Goal: Find specific page/section: Find specific page/section

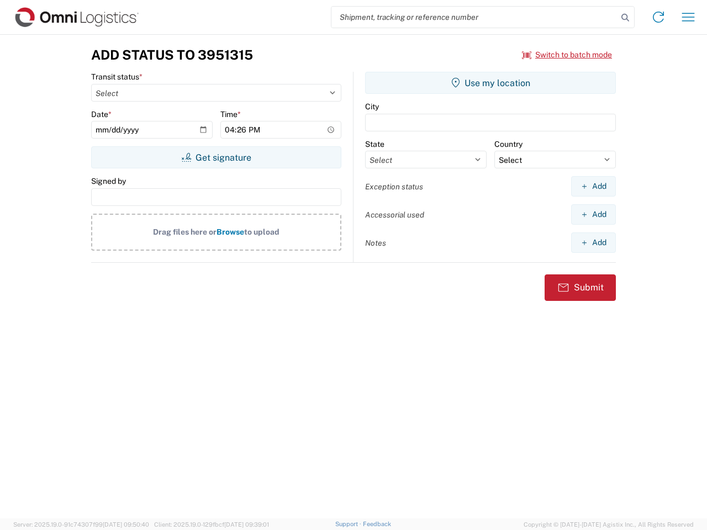
click at [475, 17] on input "search" at bounding box center [474, 17] width 286 height 21
click at [625, 18] on icon at bounding box center [625, 17] width 15 height 15
click at [658, 17] on icon at bounding box center [659, 17] width 18 height 18
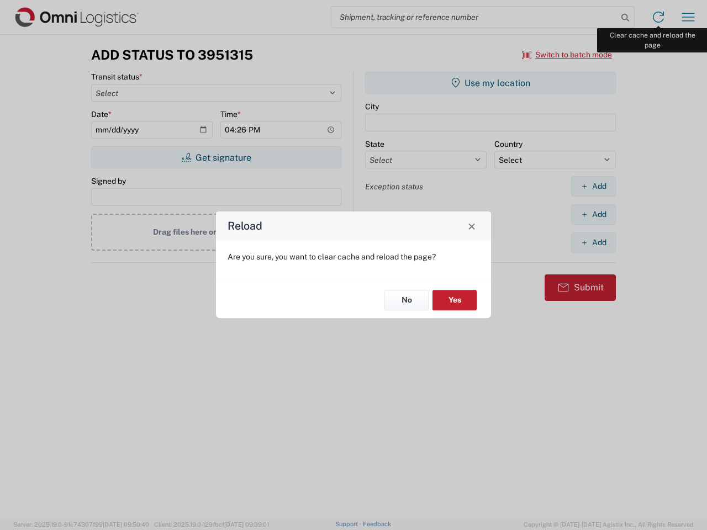
click at [688, 17] on div "Reload Are you sure, you want to clear cache and reload the page? No Yes" at bounding box center [353, 265] width 707 height 530
click at [567, 55] on div "Reload Are you sure, you want to clear cache and reload the page? No Yes" at bounding box center [353, 265] width 707 height 530
click at [216, 157] on div "Reload Are you sure, you want to clear cache and reload the page? No Yes" at bounding box center [353, 265] width 707 height 530
click at [491, 83] on div "Reload Are you sure, you want to clear cache and reload the page? No Yes" at bounding box center [353, 265] width 707 height 530
click at [593, 186] on div "Reload Are you sure, you want to clear cache and reload the page? No Yes" at bounding box center [353, 265] width 707 height 530
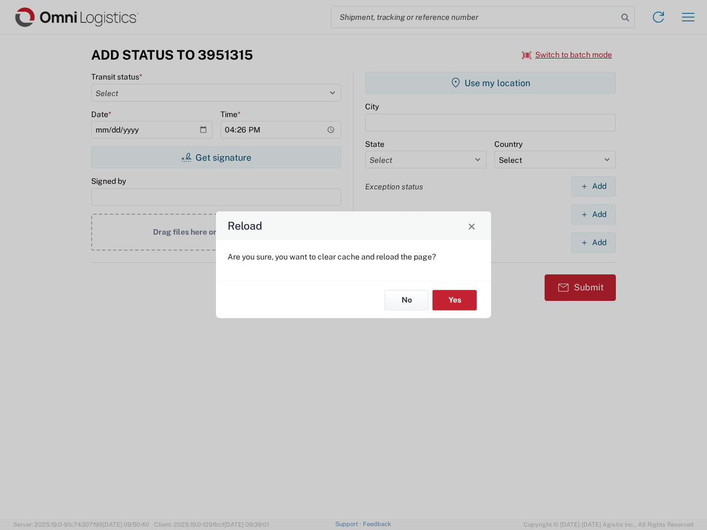
click at [593, 214] on div "Reload Are you sure, you want to clear cache and reload the page? No Yes" at bounding box center [353, 265] width 707 height 530
click at [593, 243] on div "Reload Are you sure, you want to clear cache and reload the page? No Yes" at bounding box center [353, 265] width 707 height 530
